Goal: Task Accomplishment & Management: Use online tool/utility

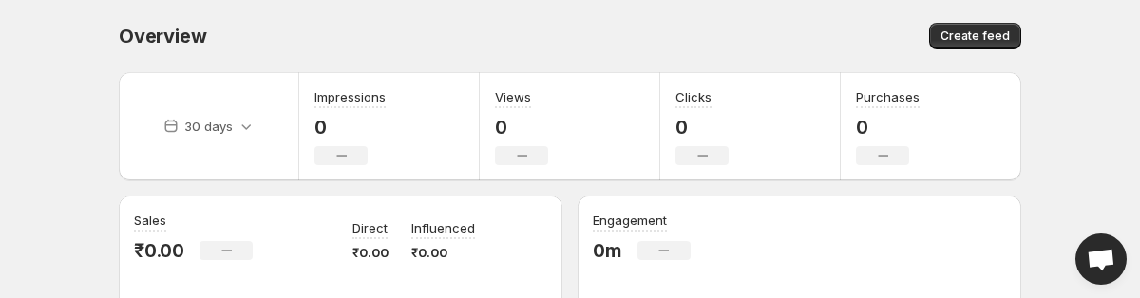
click at [162, 27] on span "Overview" at bounding box center [162, 36] width 87 height 23
click at [194, 30] on span "Overview" at bounding box center [162, 36] width 87 height 23
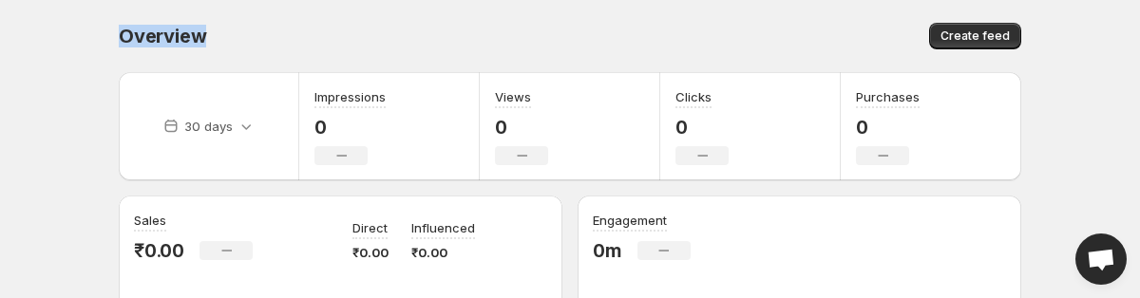
click at [194, 30] on span "Overview" at bounding box center [162, 36] width 87 height 23
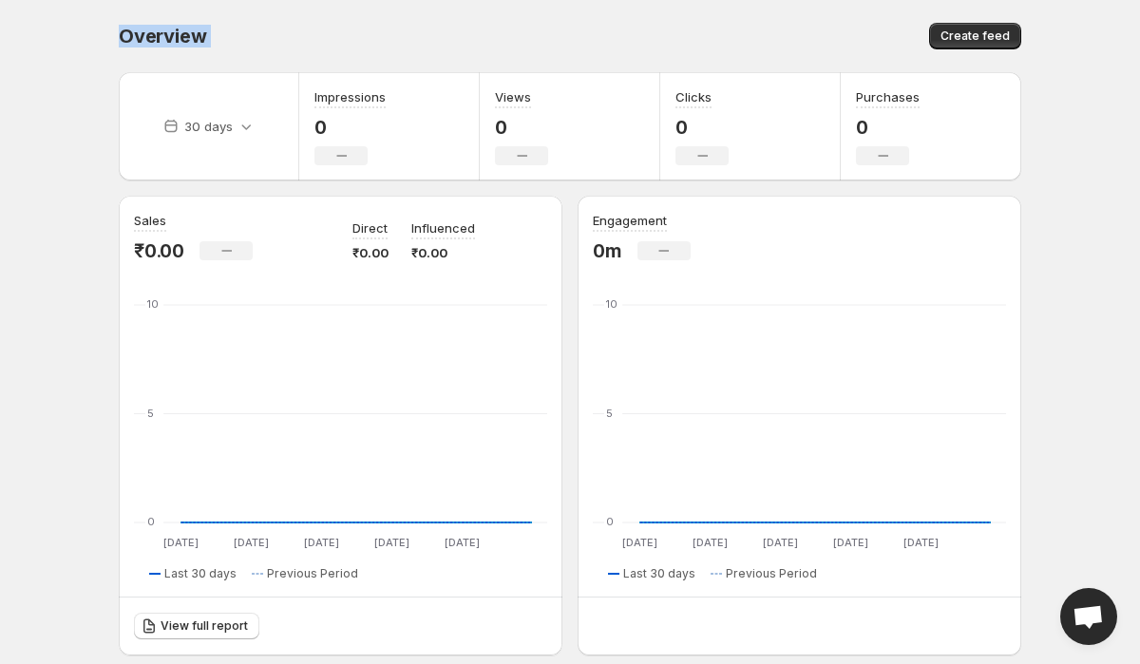
click at [157, 12] on div "Overview. This page is ready Overview Create feed" at bounding box center [570, 36] width 903 height 72
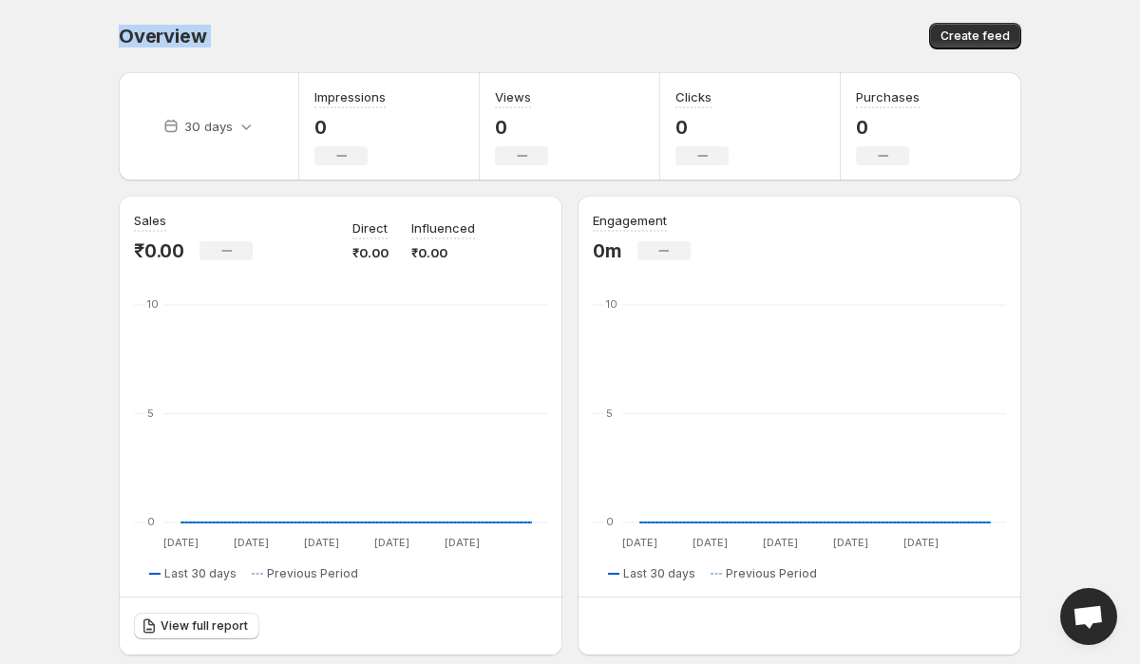
click at [157, 12] on div "Overview. This page is ready Overview Create feed" at bounding box center [570, 36] width 903 height 72
click at [176, 36] on span "Overview" at bounding box center [162, 36] width 87 height 23
click at [330, 29] on div "Overview" at bounding box center [340, 36] width 442 height 27
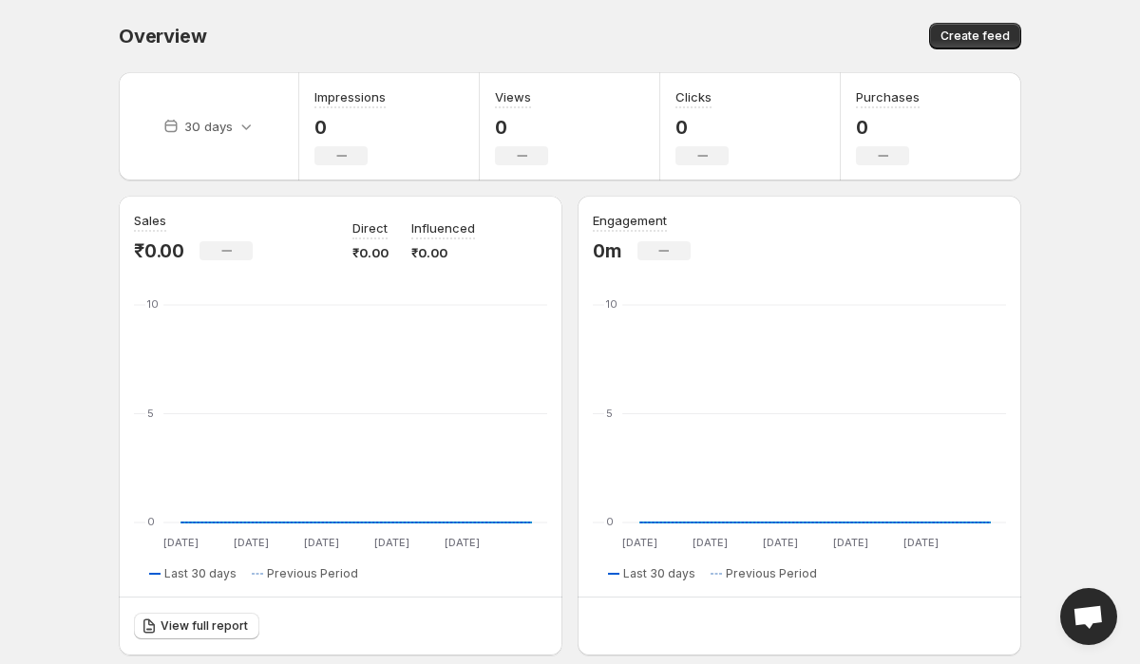
click at [166, 57] on div "Overview. This page is ready Overview Create feed" at bounding box center [570, 36] width 903 height 72
click at [207, 37] on div "Overview" at bounding box center [340, 36] width 442 height 27
click at [148, 32] on span "Overview" at bounding box center [162, 36] width 87 height 23
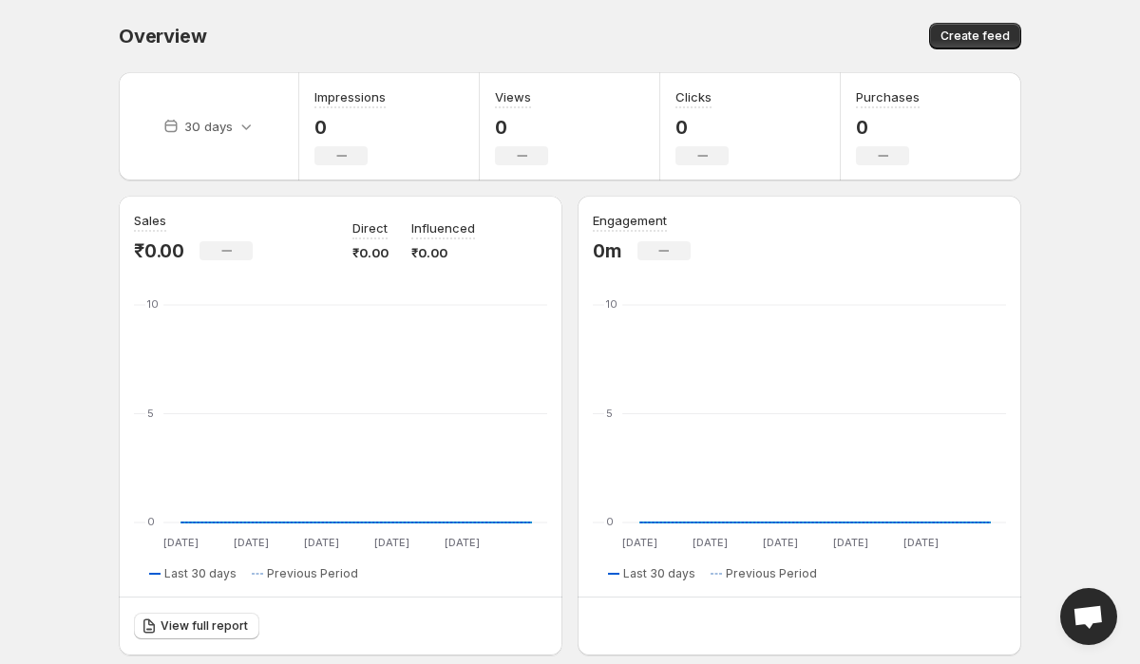
click at [148, 32] on span "Overview" at bounding box center [162, 36] width 87 height 23
click at [504, 48] on div "Overview" at bounding box center [340, 36] width 442 height 27
click at [697, 48] on div "Create feed" at bounding box center [799, 36] width 446 height 27
